Goal: Task Accomplishment & Management: Manage account settings

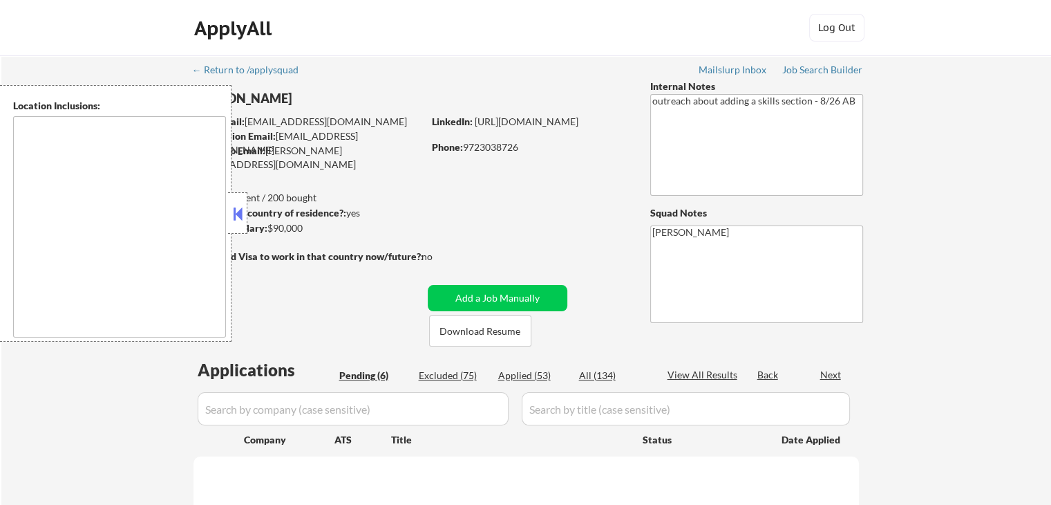
select select ""pending""
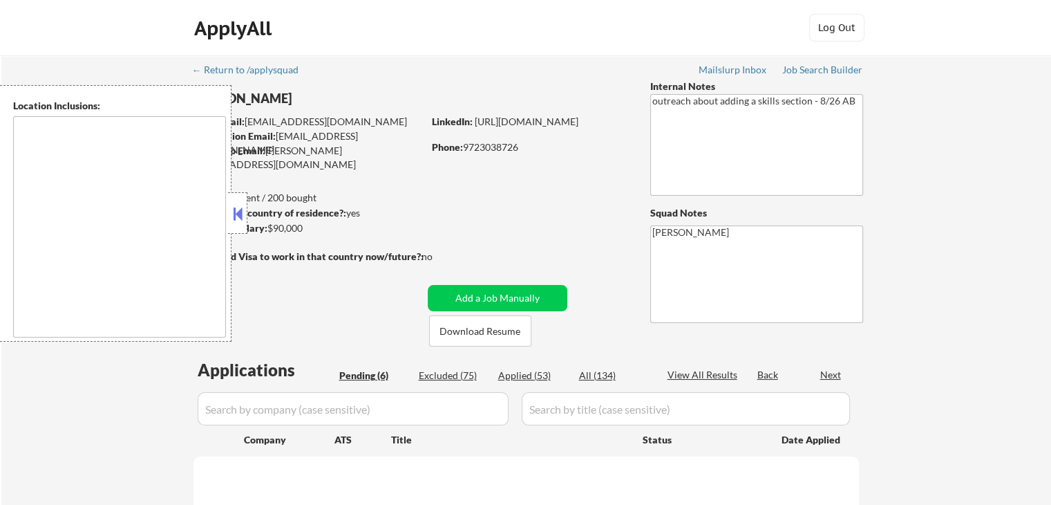
select select ""pending""
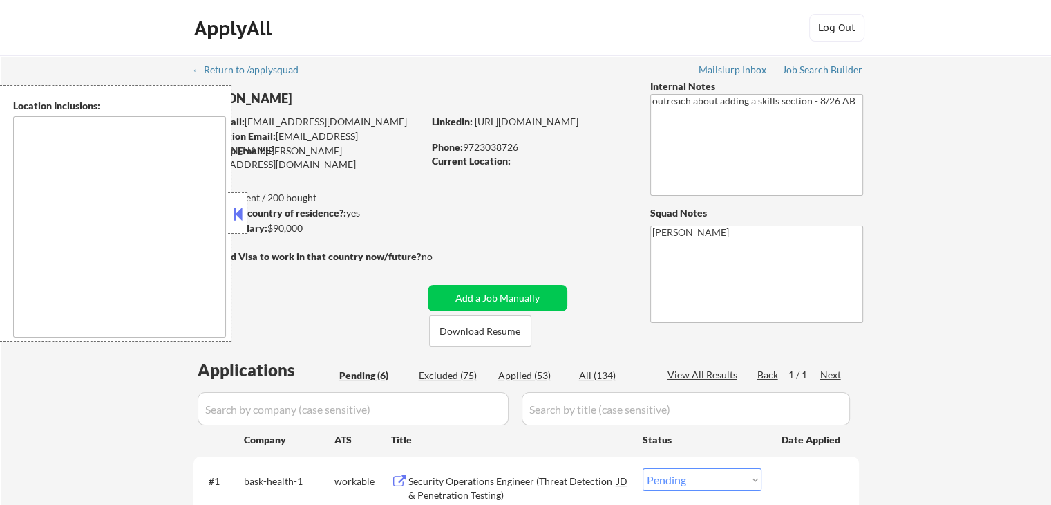
click at [232, 221] on button at bounding box center [237, 213] width 15 height 21
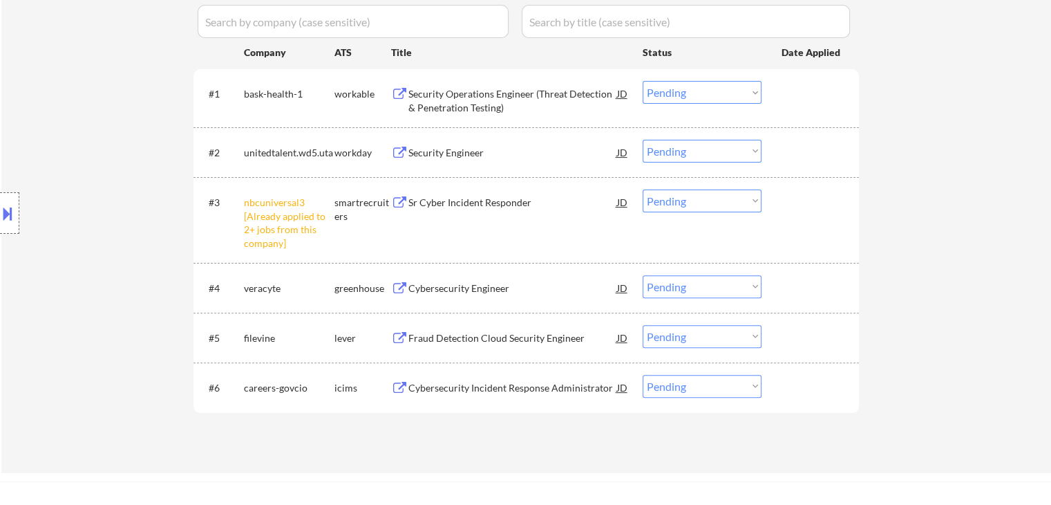
scroll to position [415, 0]
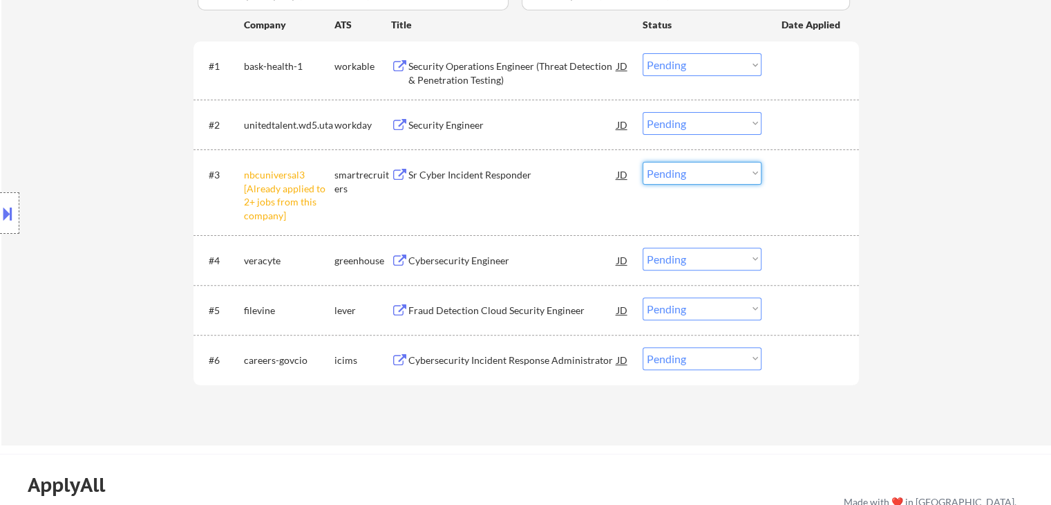
click at [683, 167] on select "Choose an option... Pending Applied Excluded (Questions) Excluded (Expired) Exc…" at bounding box center [702, 173] width 119 height 23
click at [643, 162] on select "Choose an option... Pending Applied Excluded (Questions) Excluded (Expired) Exc…" at bounding box center [702, 173] width 119 height 23
select select ""pending""
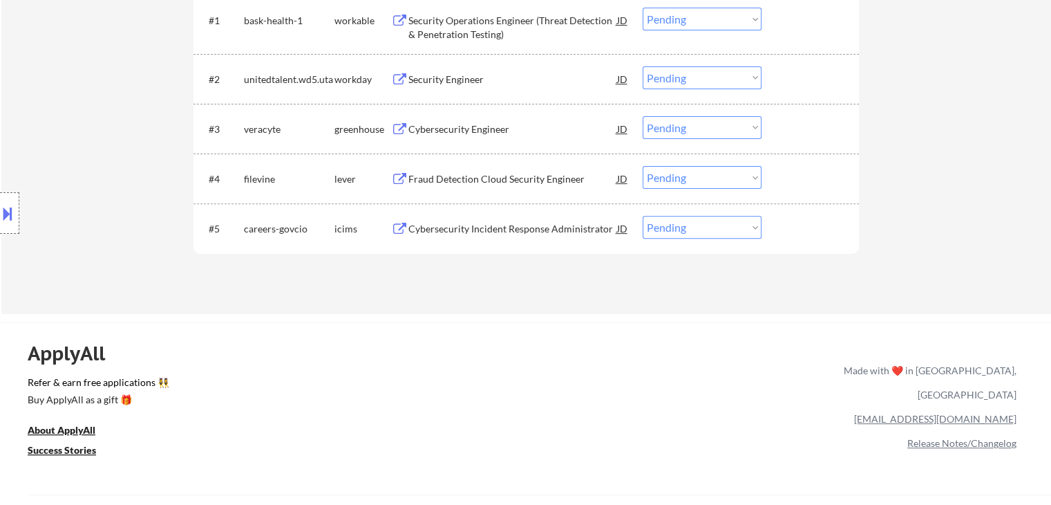
scroll to position [484, 0]
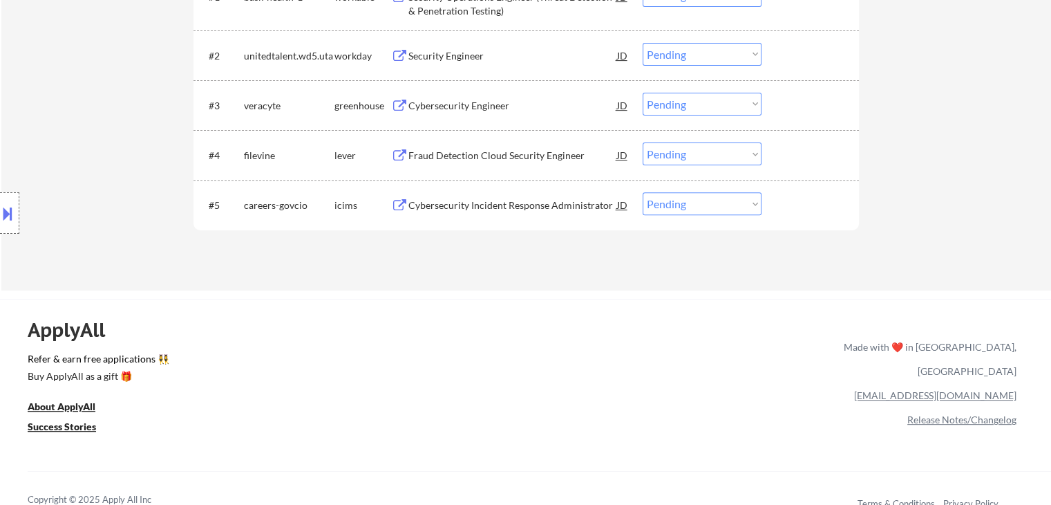
click at [505, 159] on div "Fraud Detection Cloud Security Engineer" at bounding box center [512, 156] width 209 height 14
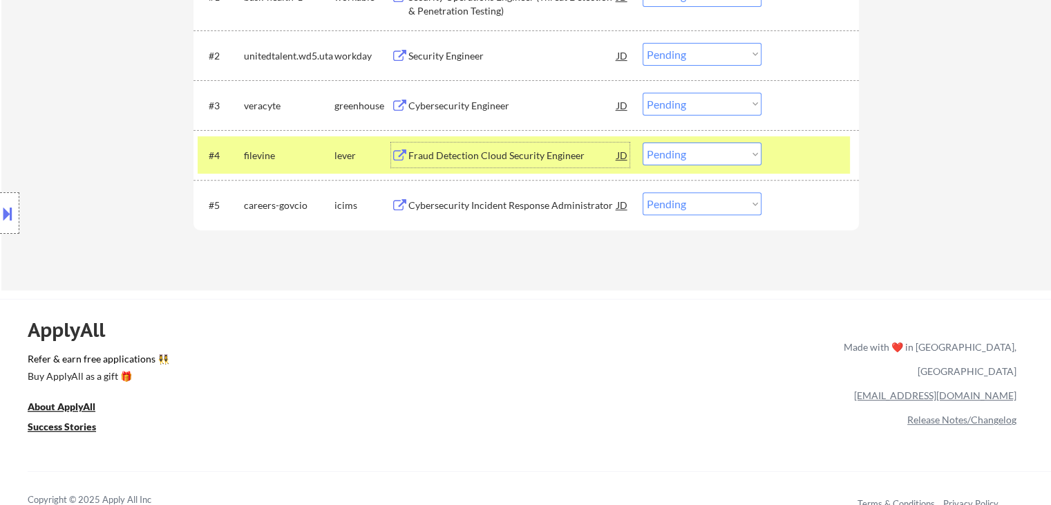
click at [453, 153] on div "Fraud Detection Cloud Security Engineer" at bounding box center [512, 156] width 209 height 14
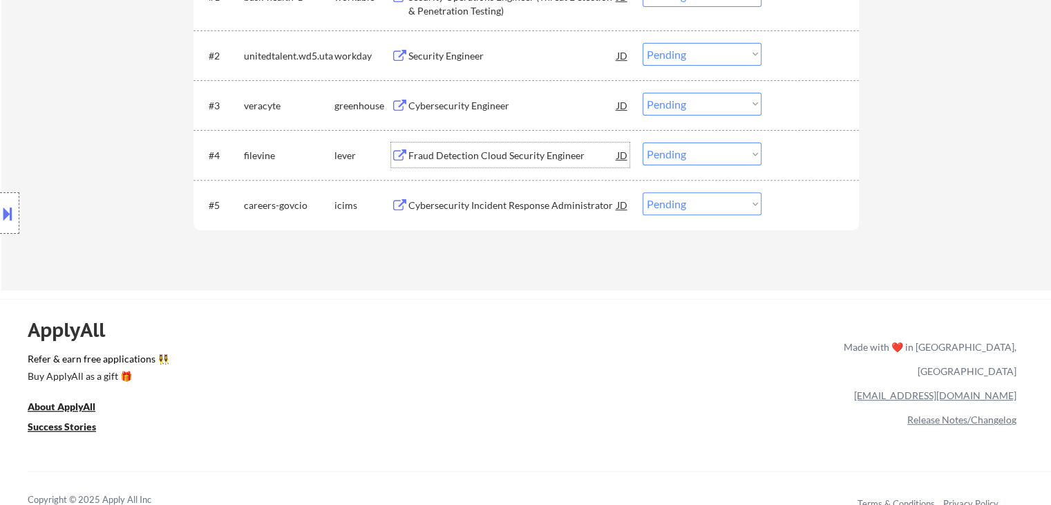
click at [679, 154] on select "Choose an option... Pending Applied Excluded (Questions) Excluded (Expired) Exc…" at bounding box center [702, 153] width 119 height 23
click at [643, 142] on select "Choose an option... Pending Applied Excluded (Questions) Excluded (Expired) Exc…" at bounding box center [702, 153] width 119 height 23
select select ""pending""
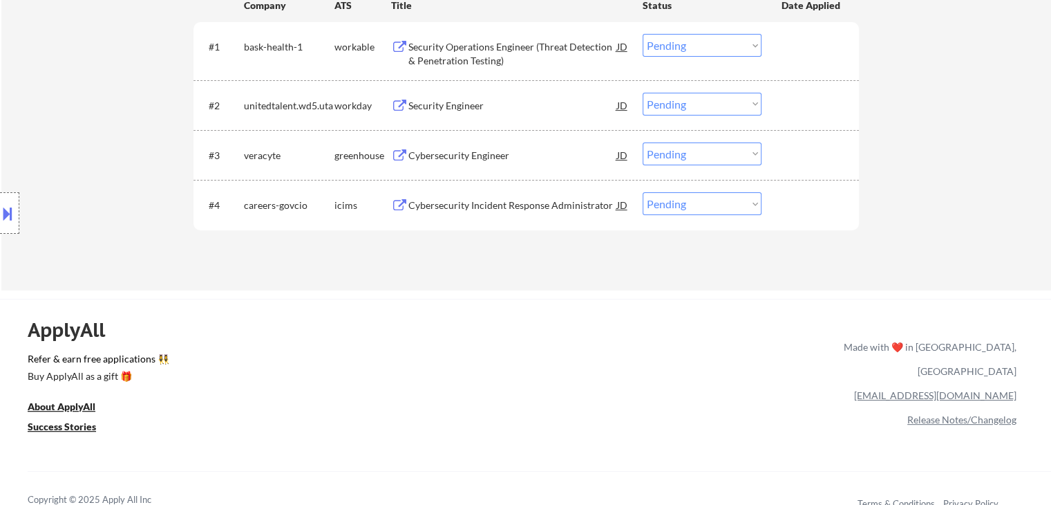
scroll to position [415, 0]
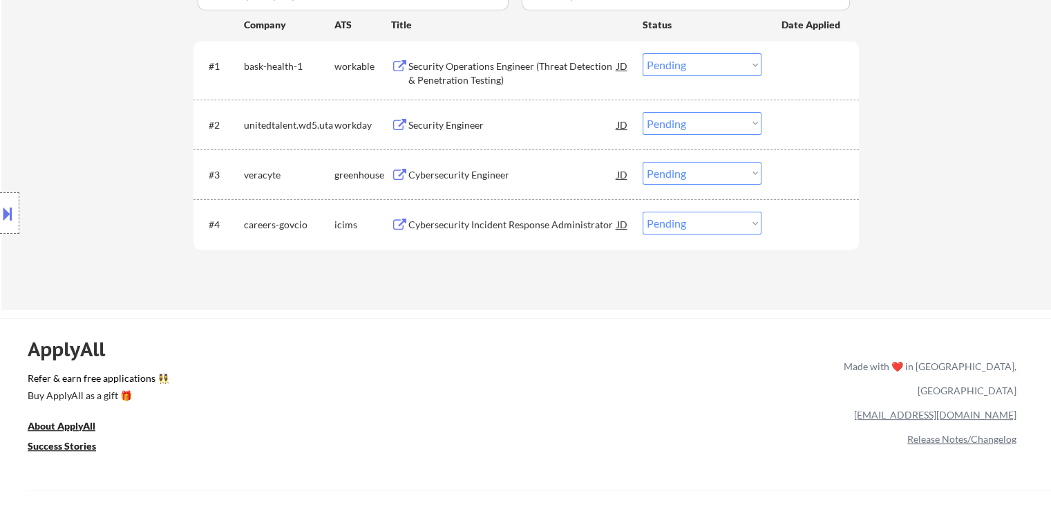
click at [442, 173] on div "Cybersecurity Engineer" at bounding box center [512, 175] width 209 height 14
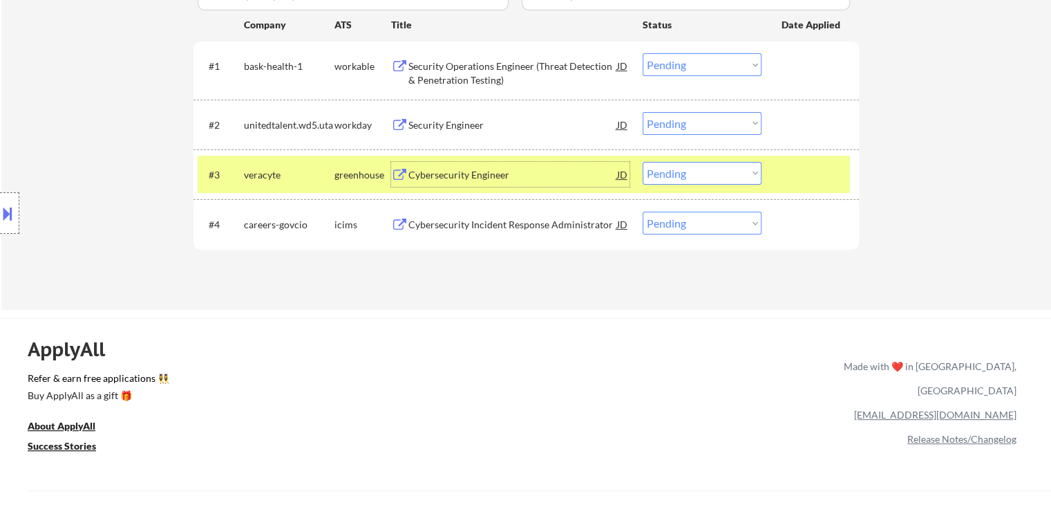
click at [513, 64] on div "Security Operations Engineer (Threat Detection & Penetration Testing)" at bounding box center [512, 72] width 209 height 27
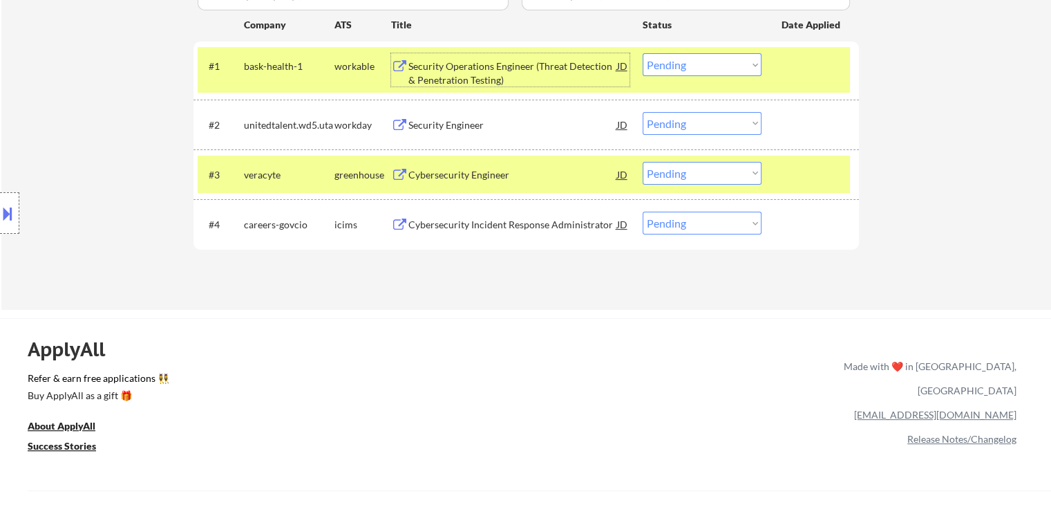
click at [674, 67] on select "Choose an option... Pending Applied Excluded (Questions) Excluded (Expired) Exc…" at bounding box center [702, 64] width 119 height 23
click at [643, 53] on select "Choose an option... Pending Applied Excluded (Questions) Excluded (Expired) Exc…" at bounding box center [702, 64] width 119 height 23
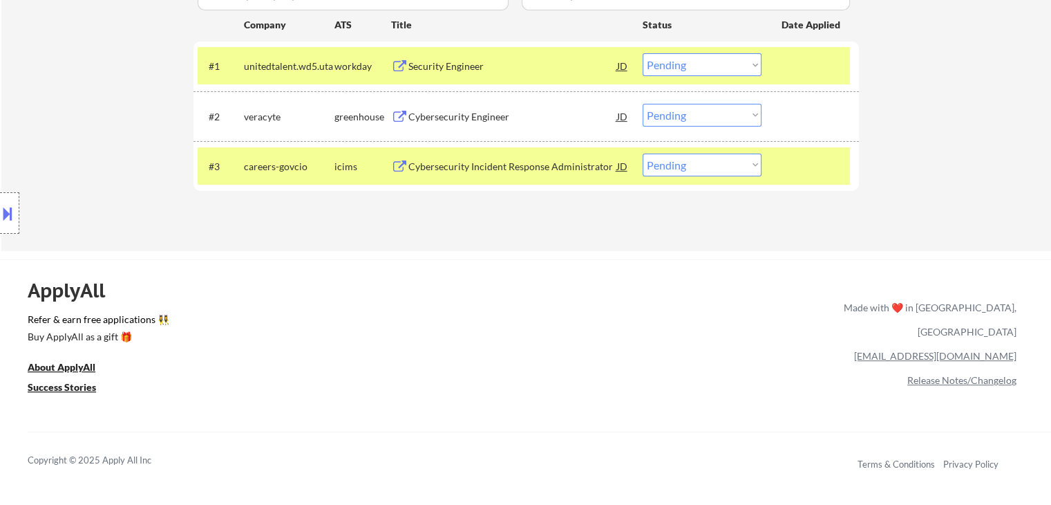
click at [453, 59] on div "Security Engineer" at bounding box center [512, 66] width 209 height 14
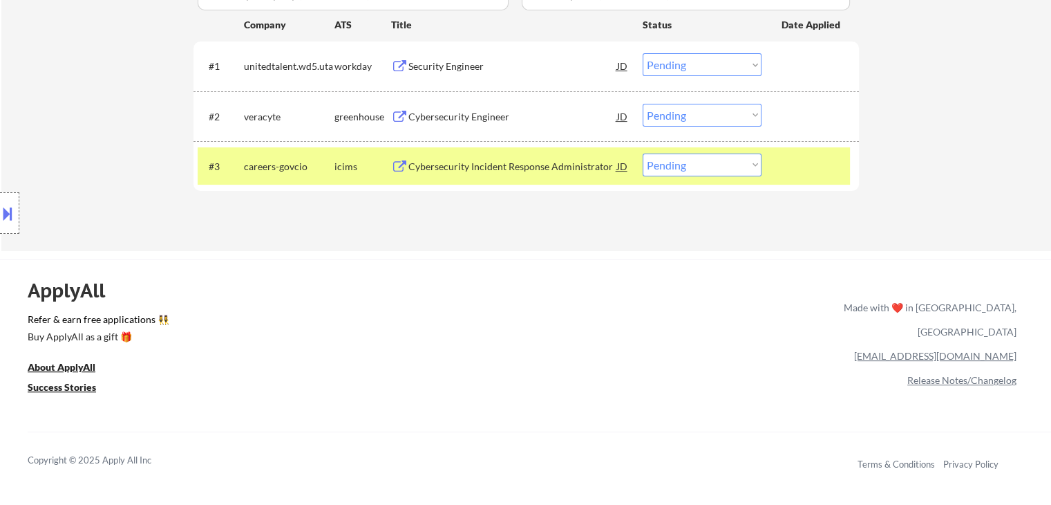
click at [0, 207] on button at bounding box center [7, 213] width 15 height 23
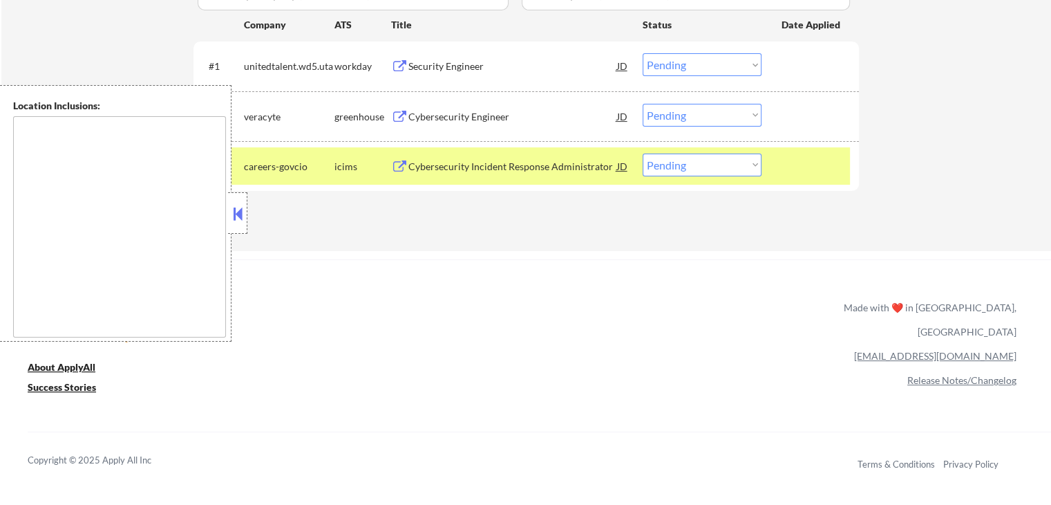
click at [233, 219] on button at bounding box center [237, 213] width 15 height 21
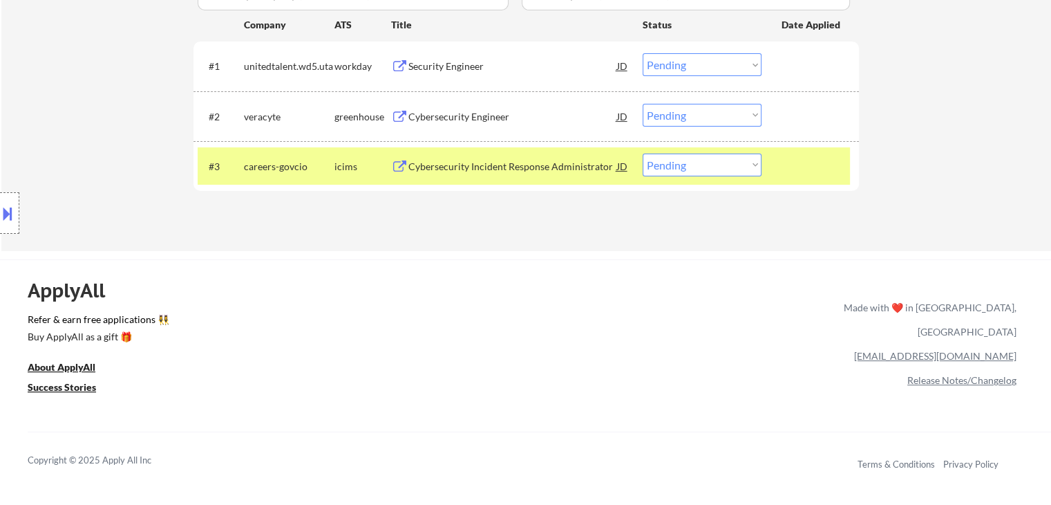
click at [659, 75] on select "Choose an option... Pending Applied Excluded (Questions) Excluded (Expired) Exc…" at bounding box center [702, 64] width 119 height 23
click at [643, 53] on select "Choose an option... Pending Applied Excluded (Questions) Excluded (Expired) Exc…" at bounding box center [702, 64] width 119 height 23
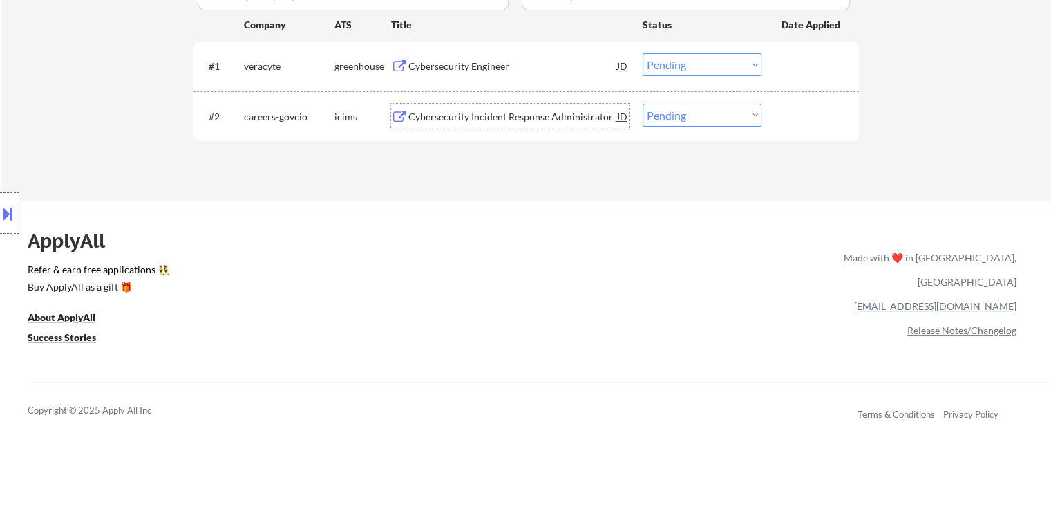
click at [457, 122] on div "Cybersecurity Incident Response Administrator" at bounding box center [512, 117] width 209 height 14
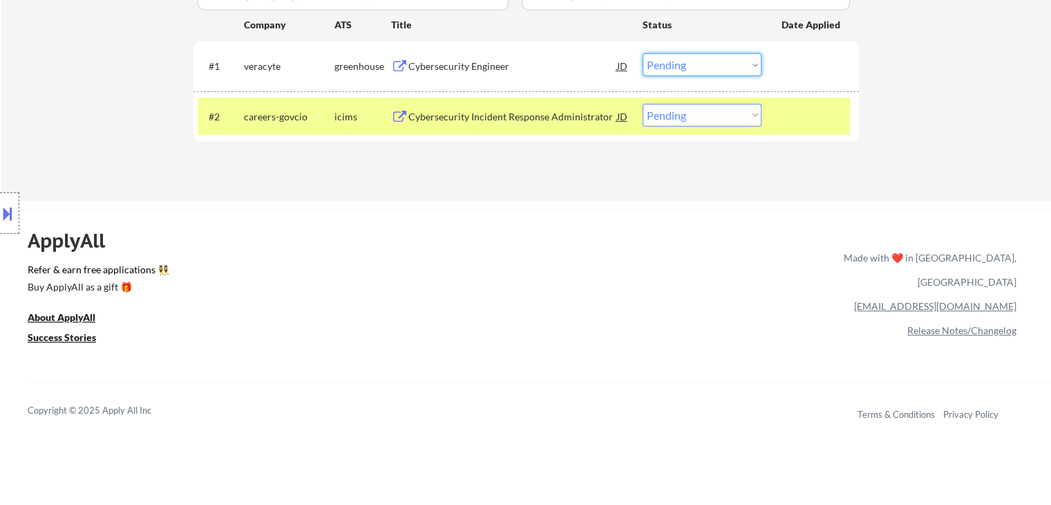
click at [683, 70] on select "Choose an option... Pending Applied Excluded (Questions) Excluded (Expired) Exc…" at bounding box center [702, 64] width 119 height 23
click at [643, 53] on select "Choose an option... Pending Applied Excluded (Questions) Excluded (Expired) Exc…" at bounding box center [702, 64] width 119 height 23
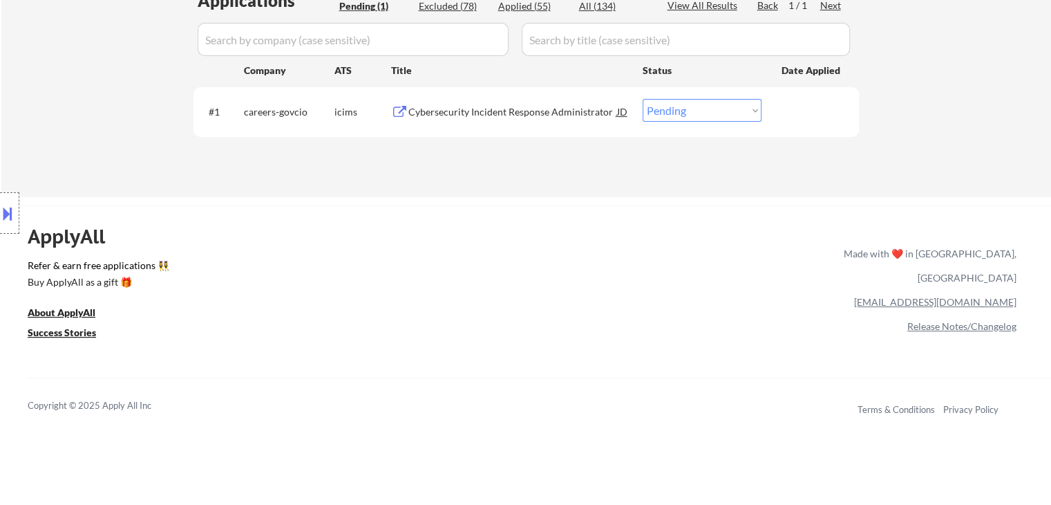
scroll to position [346, 0]
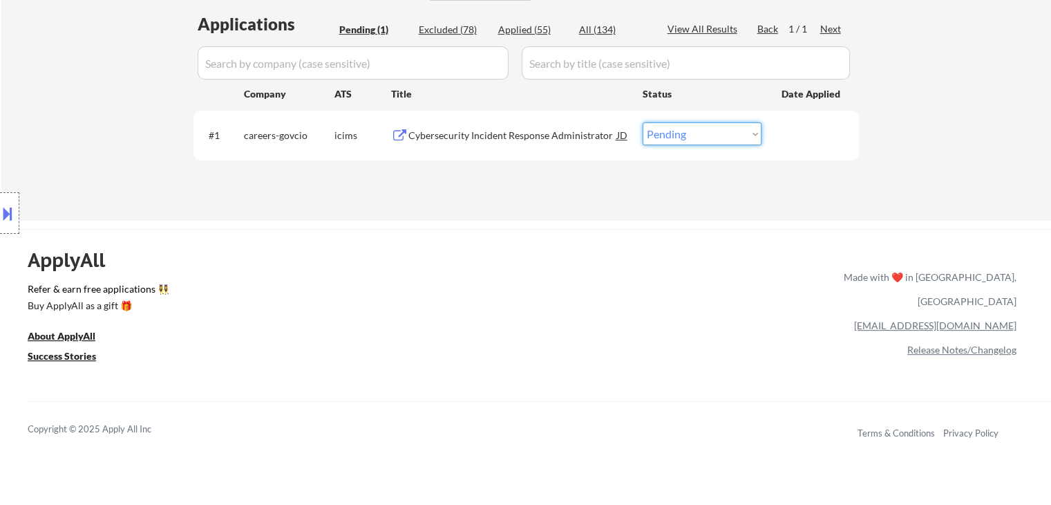
click at [671, 142] on select "Choose an option... Pending Applied Excluded (Questions) Excluded (Expired) Exc…" at bounding box center [702, 133] width 119 height 23
select select ""excluded""
click at [643, 122] on select "Choose an option... Pending Applied Excluded (Questions) Excluded (Expired) Exc…" at bounding box center [702, 133] width 119 height 23
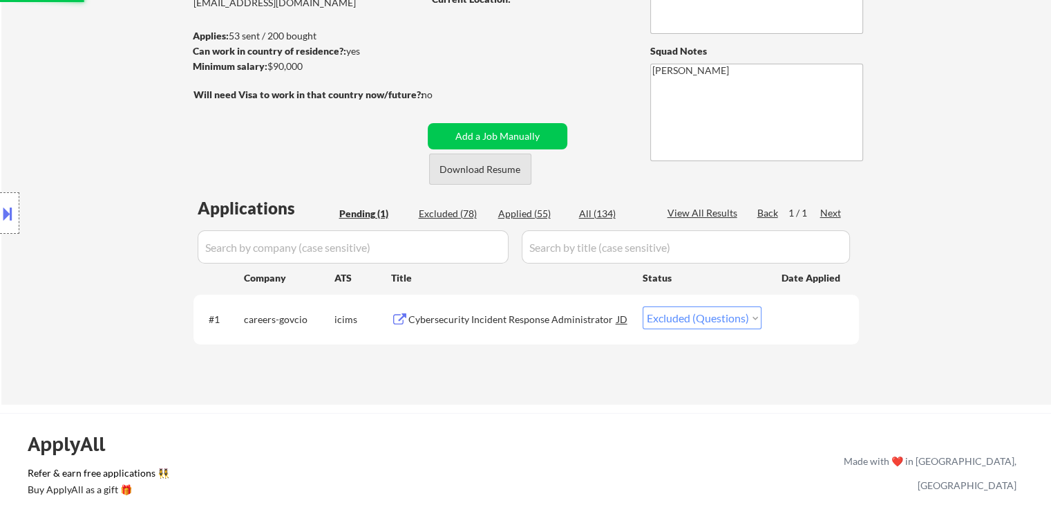
scroll to position [138, 0]
